Goal: Find specific page/section: Find specific page/section

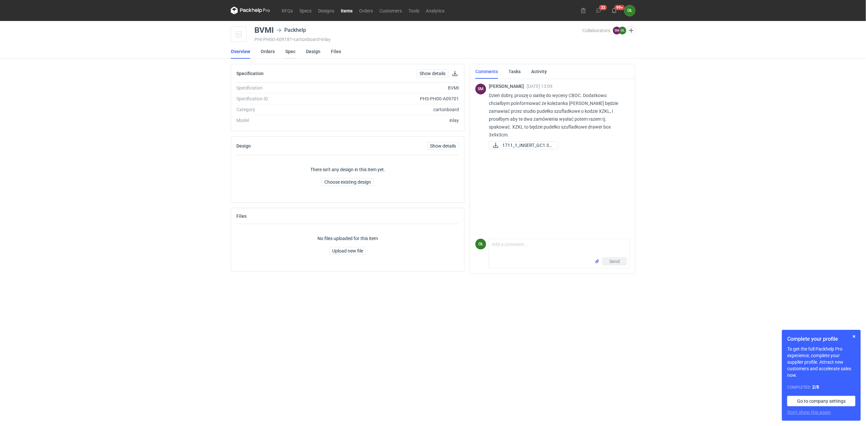
click at [291, 48] on link "Spec" at bounding box center [290, 51] width 10 height 14
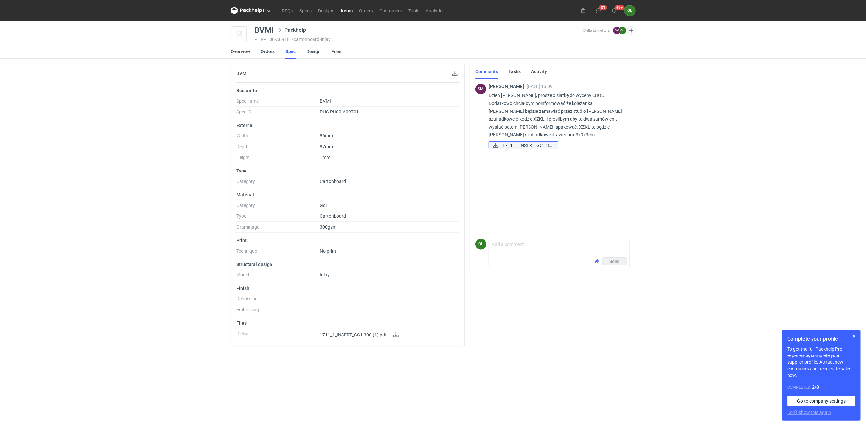
click at [511, 144] on span "1711_1_INSERT_GC1 30..." at bounding box center [527, 145] width 51 height 7
click at [147, 190] on div "RFQs Specs Designs Items Orders Customers Tools Analytics 31 99+ OŁ [PERSON_NAM…" at bounding box center [433, 213] width 866 height 426
click at [153, 205] on div "RFQs Specs Designs Items Orders Customers Tools Analytics 31 99+ OŁ [PERSON_NAM…" at bounding box center [433, 213] width 866 height 426
drag, startPoint x: 282, startPoint y: 6, endPoint x: 313, endPoint y: 5, distance: 31.2
click at [284, 6] on nav "RFQs Specs Designs Items Orders Customers Tools Analytics" at bounding box center [339, 10] width 217 height 21
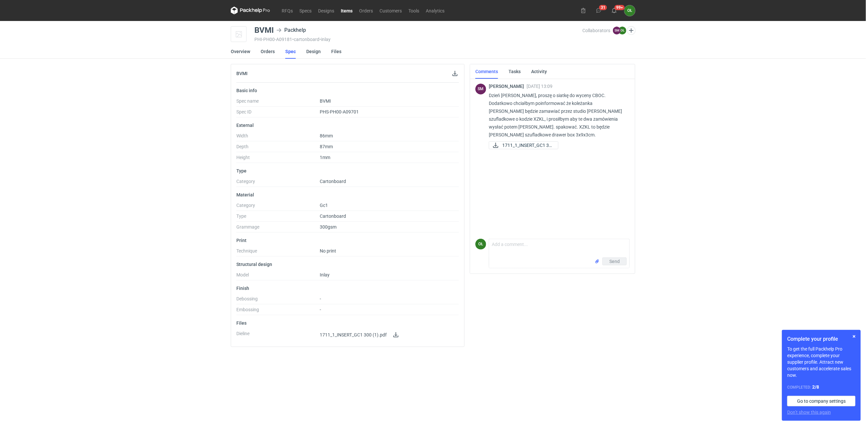
click at [352, 11] on link "Items" at bounding box center [346, 11] width 18 height 8
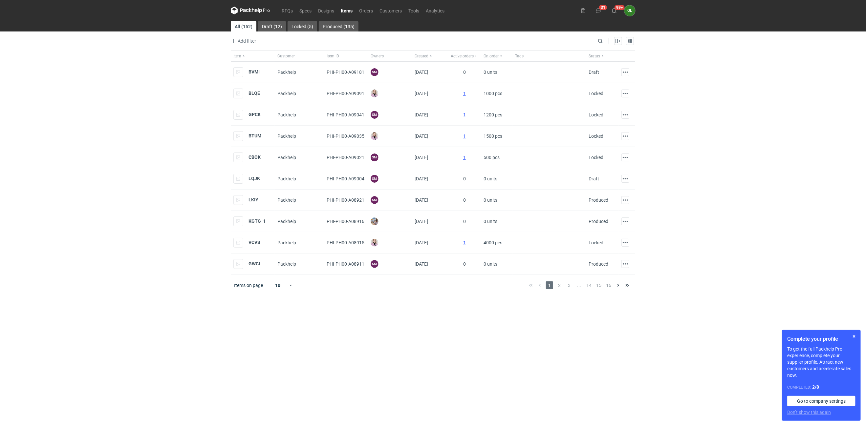
click at [605, 42] on div "Enable all Disable all Item Customer Item ID Owners Created Active orders On or…" at bounding box center [619, 41] width 31 height 8
click at [603, 42] on input "Search" at bounding box center [571, 41] width 65 height 8
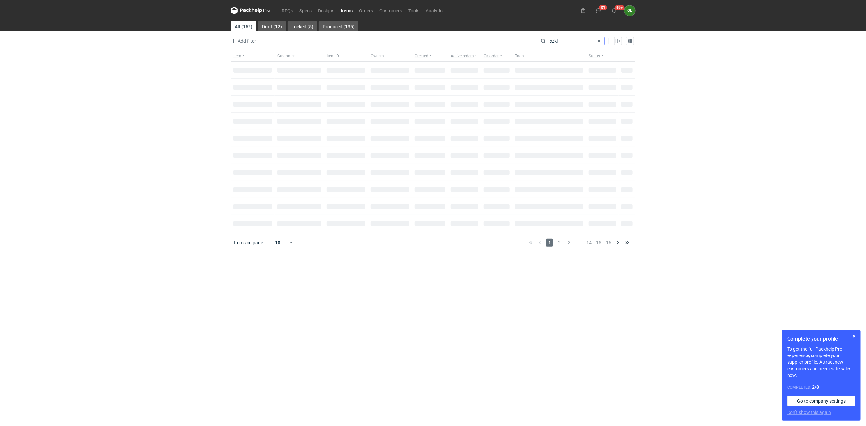
type input "xzkl"
drag, startPoint x: 561, startPoint y: 40, endPoint x: 536, endPoint y: 40, distance: 25.3
click at [536, 40] on div "Add filter Owner first name Owner last name Created Search xzkl Enable all Disa…" at bounding box center [433, 44] width 404 height 14
click at [290, 12] on link "RFQs" at bounding box center [287, 11] width 18 height 8
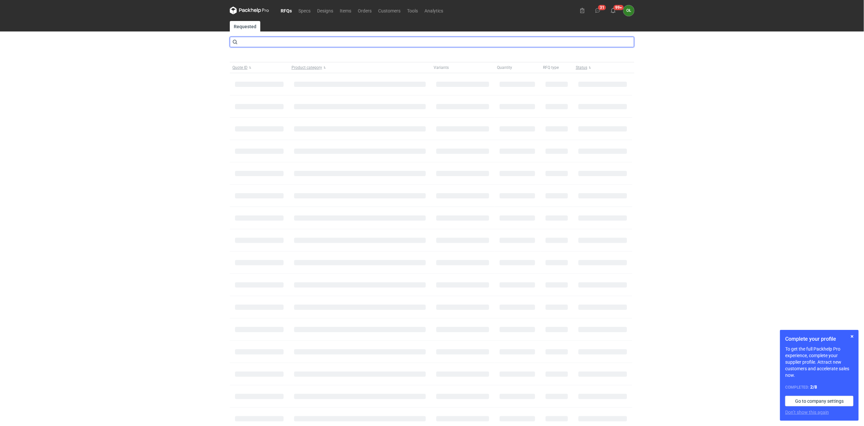
click at [268, 39] on input "text" at bounding box center [432, 42] width 404 height 11
type input "xzkl"
